Goal: Navigation & Orientation: Go to known website

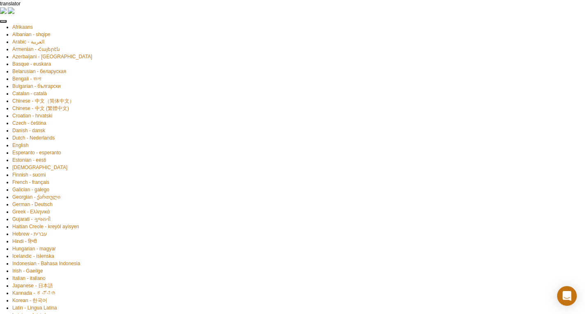
drag, startPoint x: 536, startPoint y: 34, endPoint x: 495, endPoint y: 29, distance: 41.4
